Goal: Transaction & Acquisition: Obtain resource

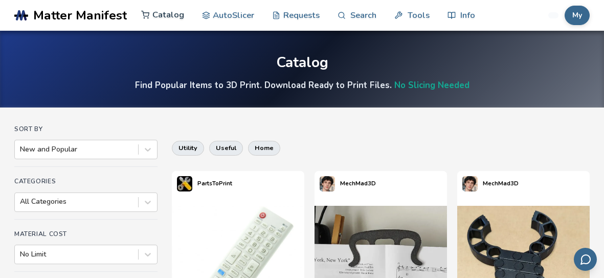
click at [168, 11] on link "Catalog" at bounding box center [162, 14] width 43 height 31
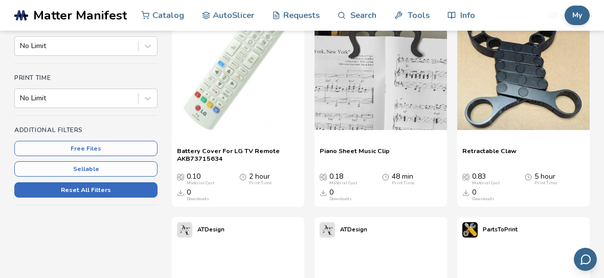
scroll to position [193, 0]
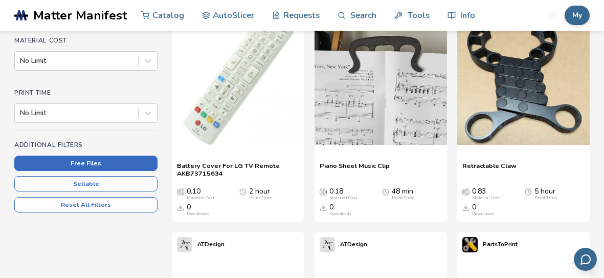
click at [108, 160] on button "Free Files" at bounding box center [85, 162] width 143 height 15
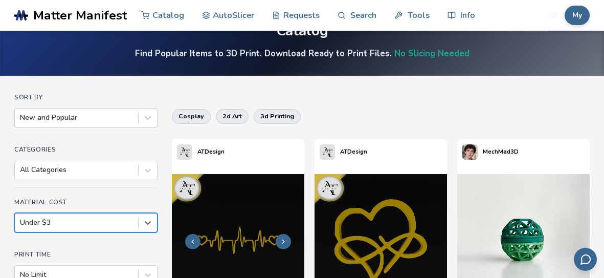
scroll to position [96, 0]
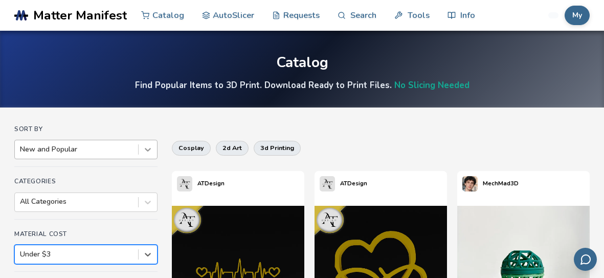
click at [144, 148] on icon at bounding box center [148, 149] width 10 height 10
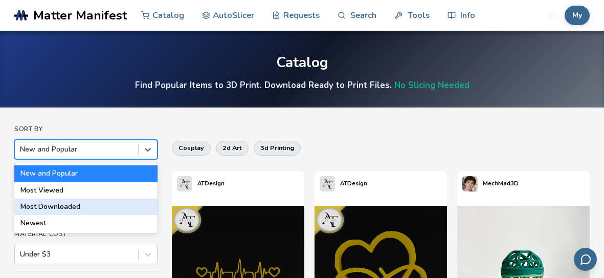
click at [55, 203] on div "Most Downloaded" at bounding box center [85, 206] width 143 height 16
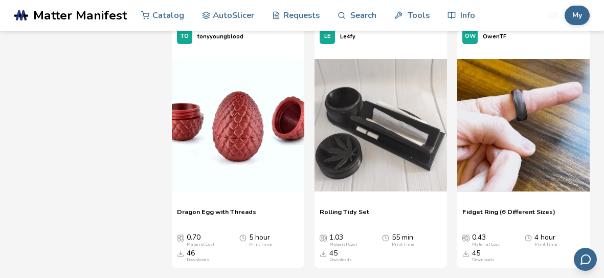
scroll to position [1683, 0]
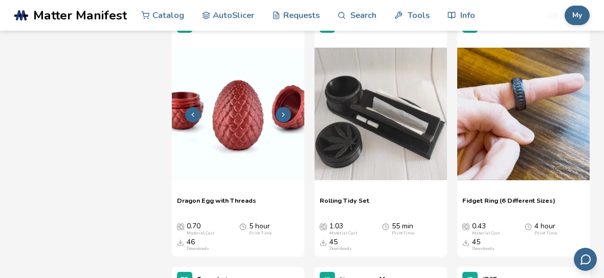
click at [205, 109] on img at bounding box center [238, 114] width 132 height 132
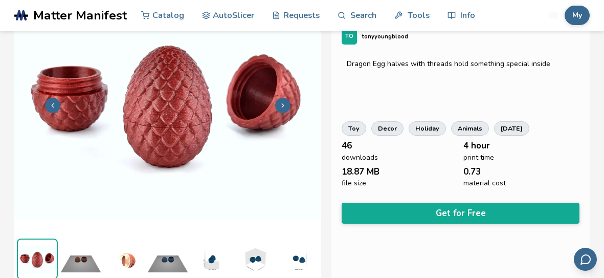
scroll to position [62, 0]
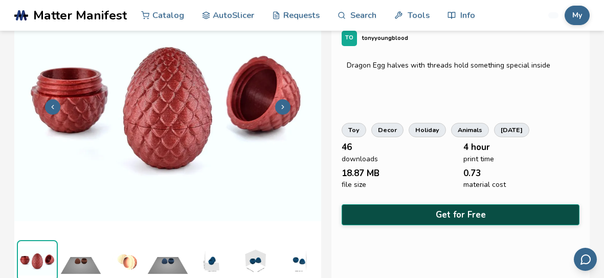
click at [468, 211] on button "Get for Free" at bounding box center [461, 214] width 238 height 21
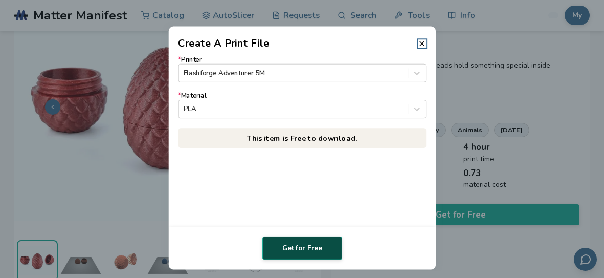
click at [324, 246] on button "Get for Free" at bounding box center [302, 248] width 80 height 24
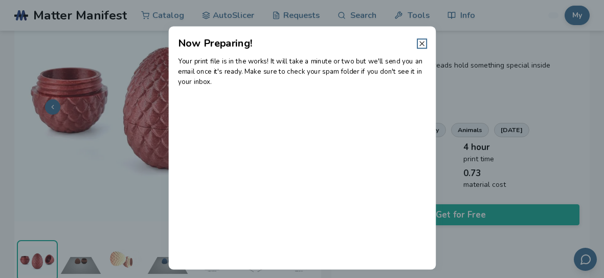
click at [420, 40] on icon at bounding box center [422, 43] width 8 height 8
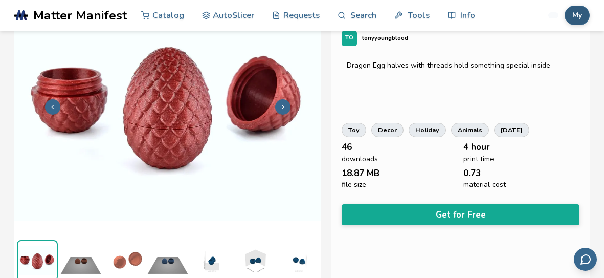
click at [575, 18] on button "My" at bounding box center [577, 15] width 25 height 19
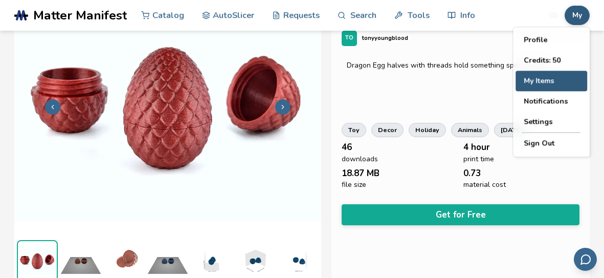
click at [541, 78] on button "My Items" at bounding box center [552, 81] width 72 height 20
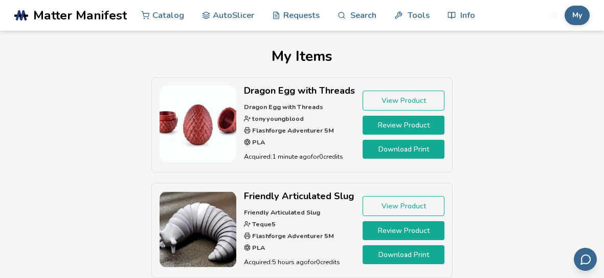
click at [397, 148] on link "Download Print" at bounding box center [404, 149] width 82 height 19
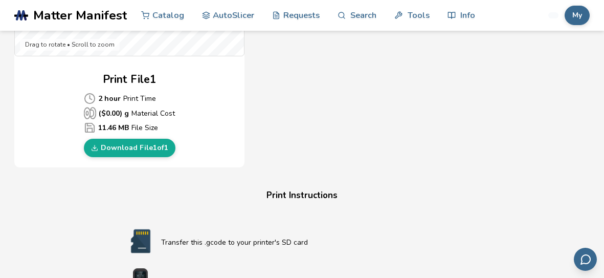
scroll to position [465, 0]
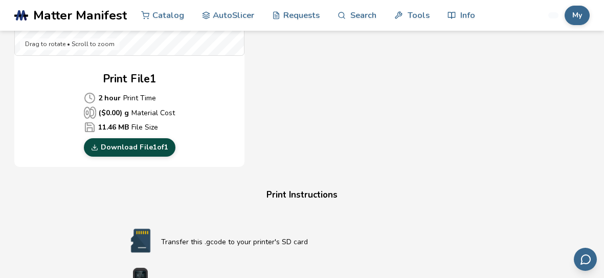
click at [125, 149] on link "Download File 1 of 1" at bounding box center [130, 147] width 92 height 18
